Goal: Task Accomplishment & Management: Manage account settings

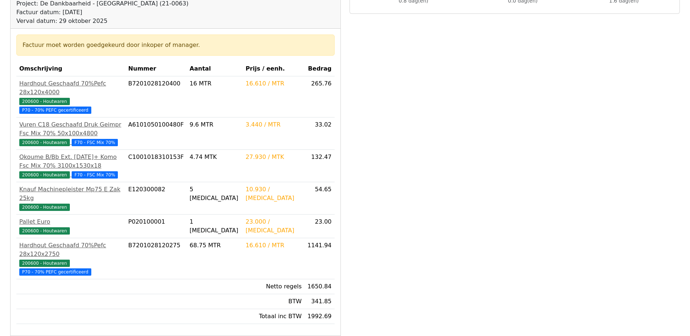
scroll to position [109, 0]
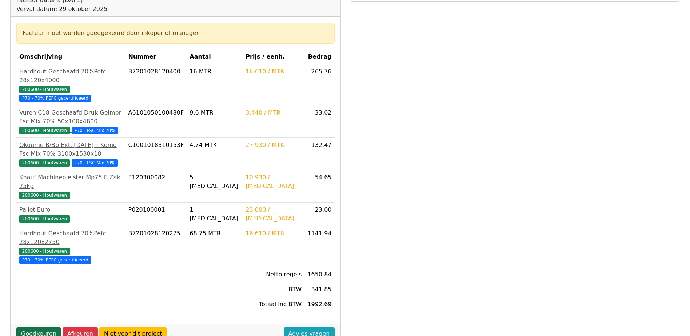
click at [31, 327] on link "Goedkeuren" at bounding box center [38, 334] width 45 height 14
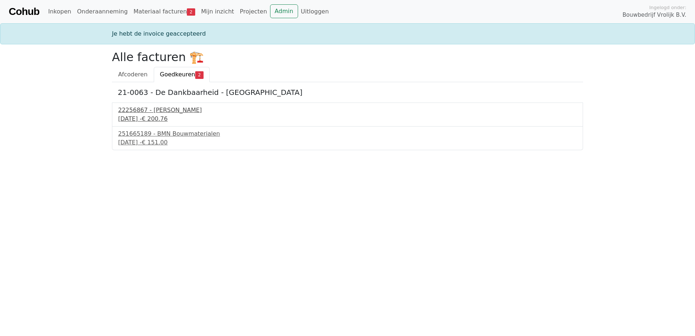
click at [138, 113] on div "22256867 - Isero" at bounding box center [347, 110] width 459 height 9
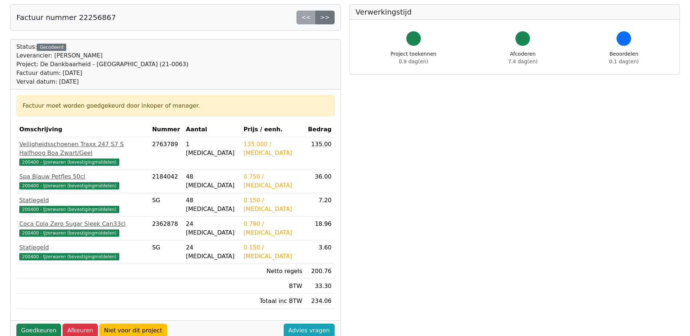
scroll to position [145, 0]
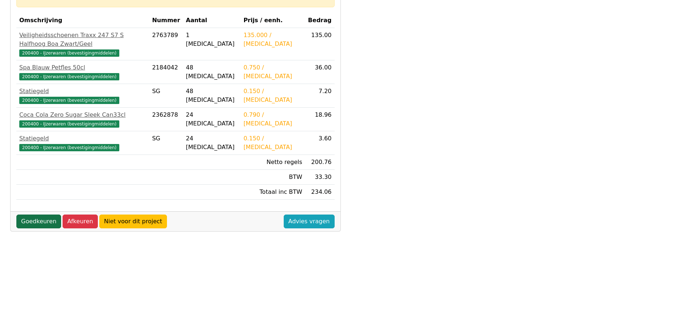
click at [29, 215] on link "Goedkeuren" at bounding box center [38, 222] width 45 height 14
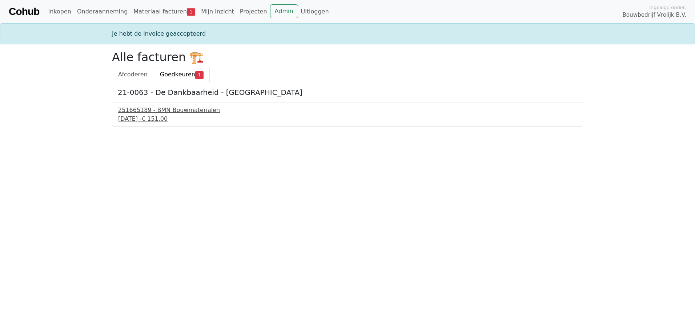
click at [151, 110] on div "251665189 - BMN Bouwmaterialen" at bounding box center [347, 110] width 459 height 9
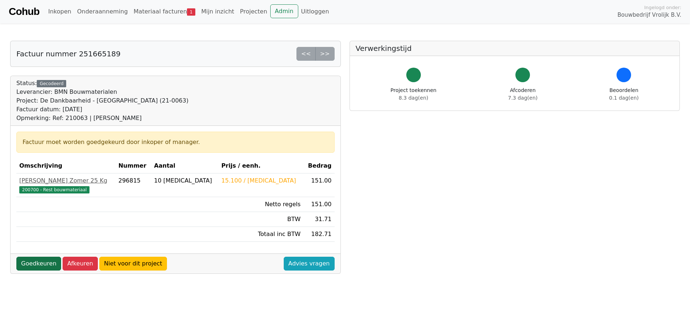
click at [48, 264] on link "Goedkeuren" at bounding box center [38, 264] width 45 height 14
